Goal: Navigation & Orientation: Find specific page/section

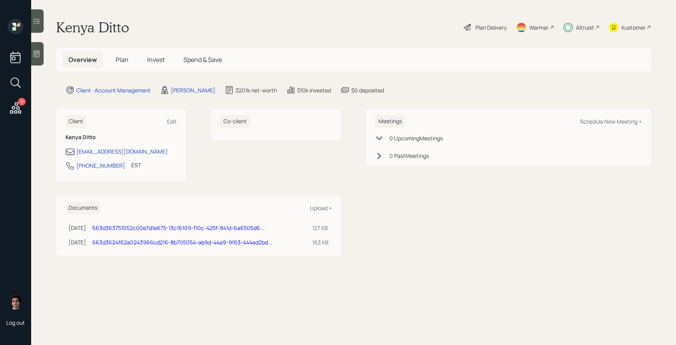
click at [137, 60] on div "Overview Plan Invest Spend & Save" at bounding box center [145, 59] width 166 height 17
click at [589, 24] on div "Altruist" at bounding box center [585, 27] width 18 height 8
click at [144, 62] on h5 "Invest" at bounding box center [156, 59] width 30 height 17
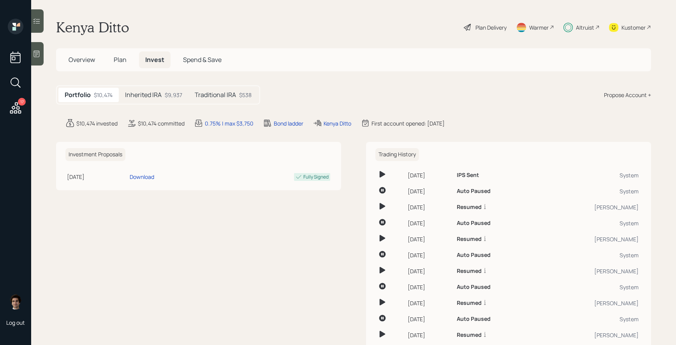
click at [162, 93] on h5 "Inherited IRA" at bounding box center [143, 94] width 37 height 7
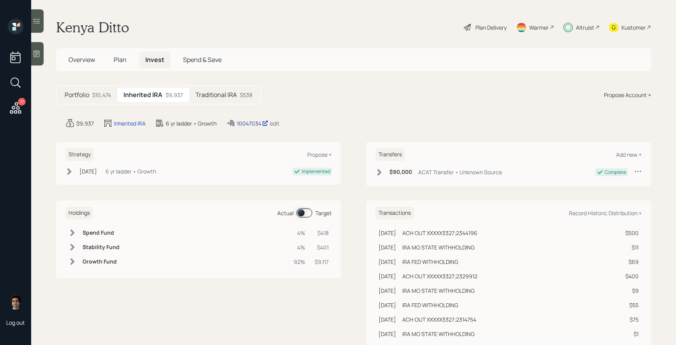
click at [261, 122] on div "10047034" at bounding box center [253, 123] width 32 height 8
